Goal: Task Accomplishment & Management: Use online tool/utility

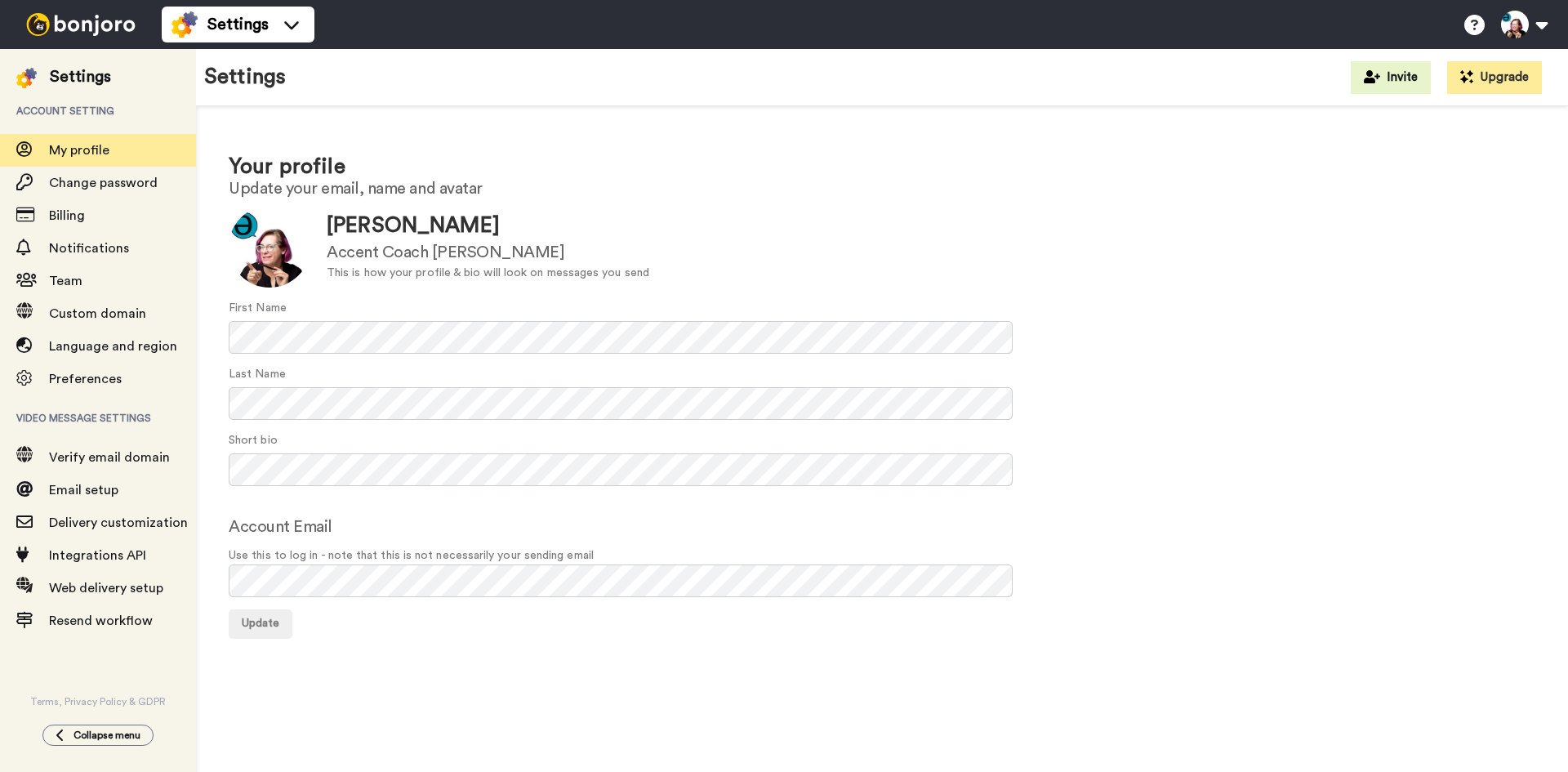
click at [110, 10] on div at bounding box center [81, 24] width 162 height 49
click at [79, 10] on div at bounding box center [81, 24] width 162 height 49
click at [102, 20] on img at bounding box center [81, 24] width 122 height 23
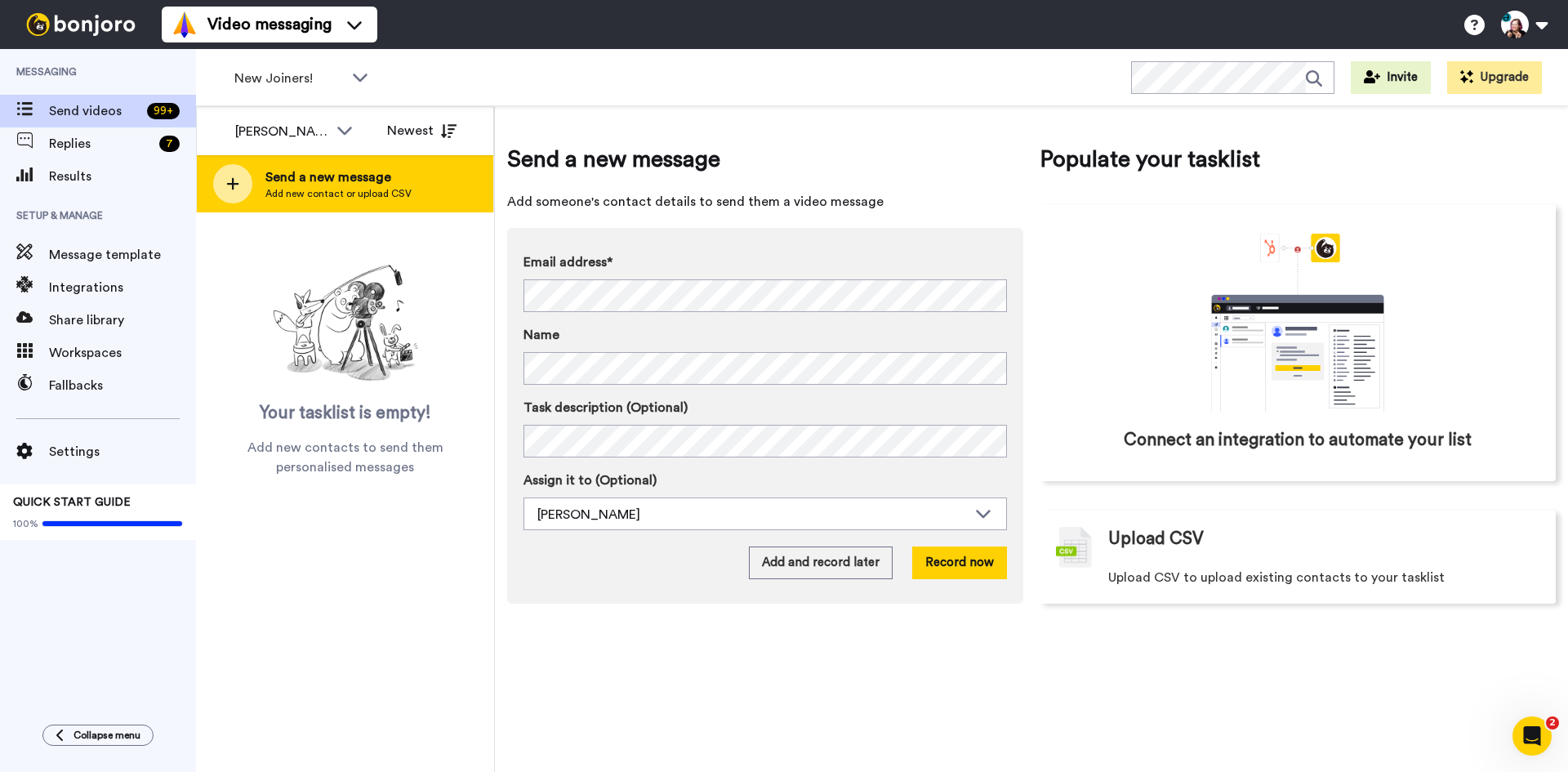
click at [351, 191] on span "Add new contact or upload CSV" at bounding box center [339, 193] width 146 height 13
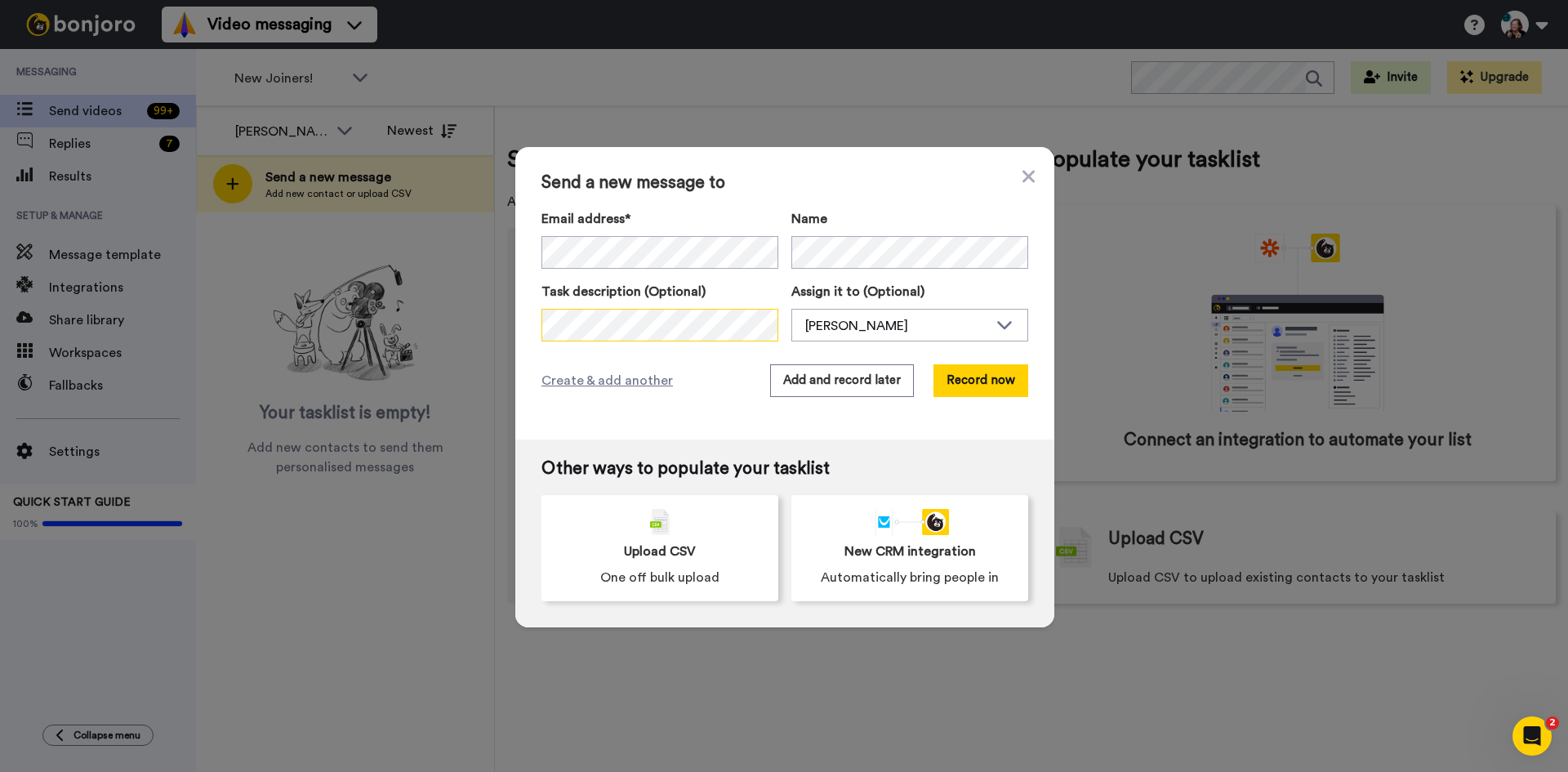
scroll to position [0, 39]
click at [817, 380] on button "Add and record later" at bounding box center [841, 380] width 143 height 32
